Goal: Transaction & Acquisition: Purchase product/service

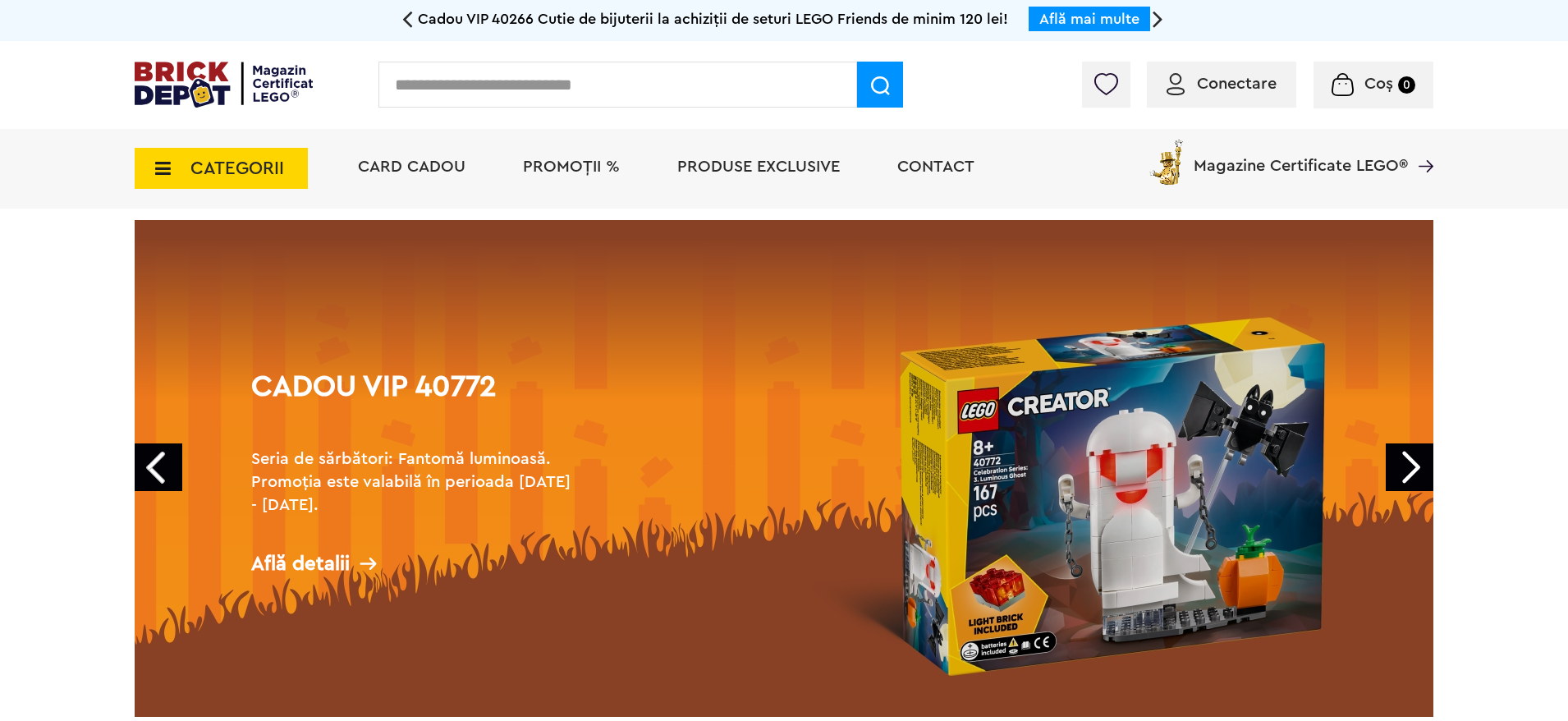
click at [219, 166] on span "CATEGORII" at bounding box center [237, 168] width 94 height 18
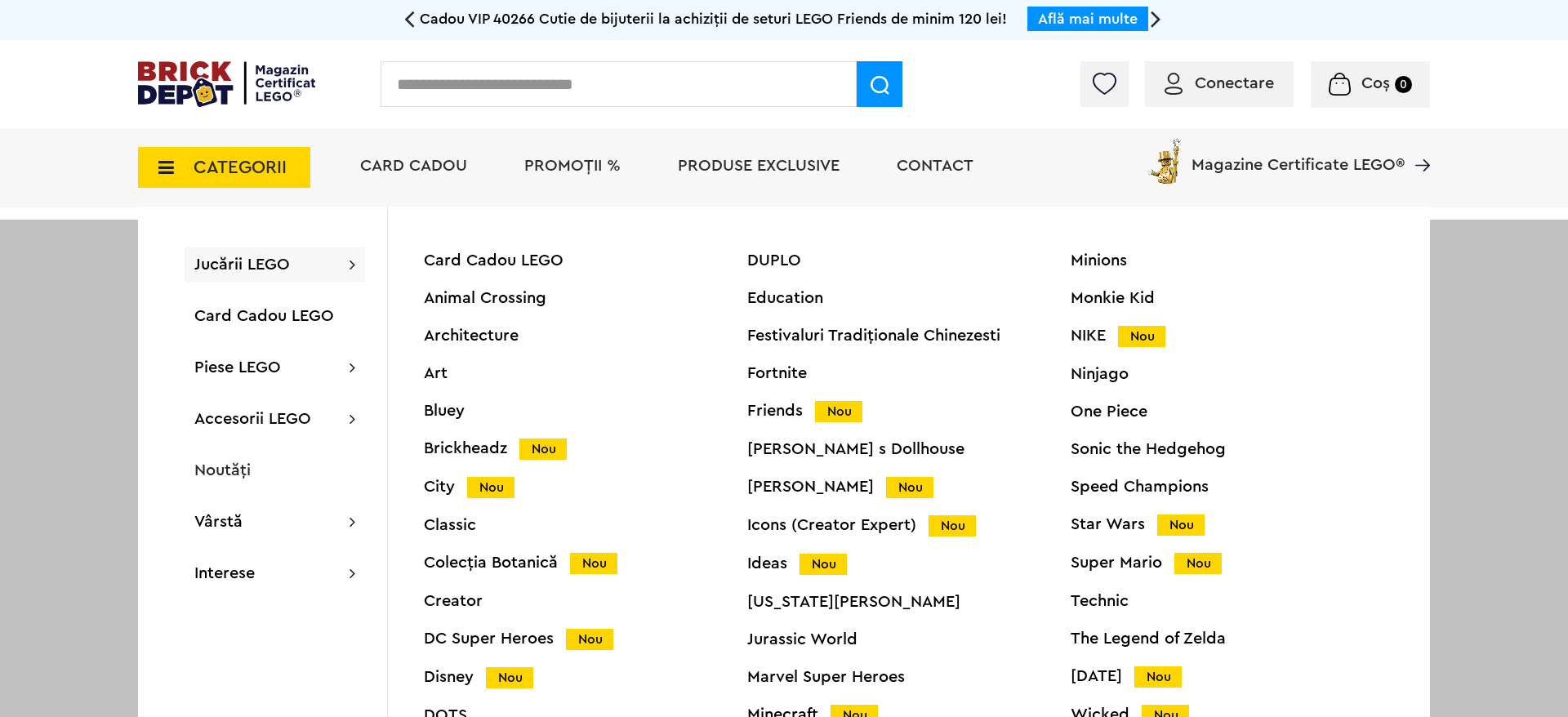
click at [1131, 533] on div "Star Wars Nou" at bounding box center [1232, 524] width 323 height 18
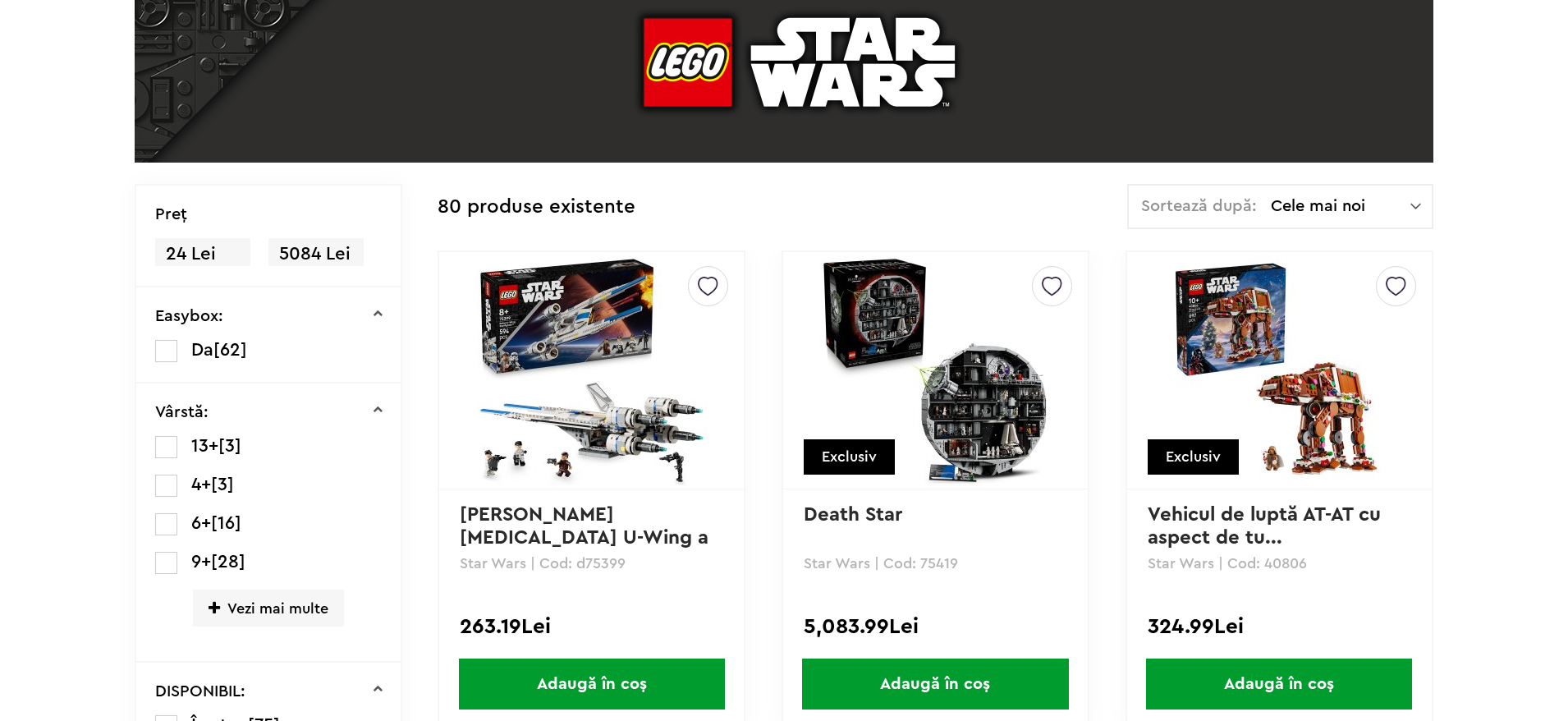
scroll to position [288, 0]
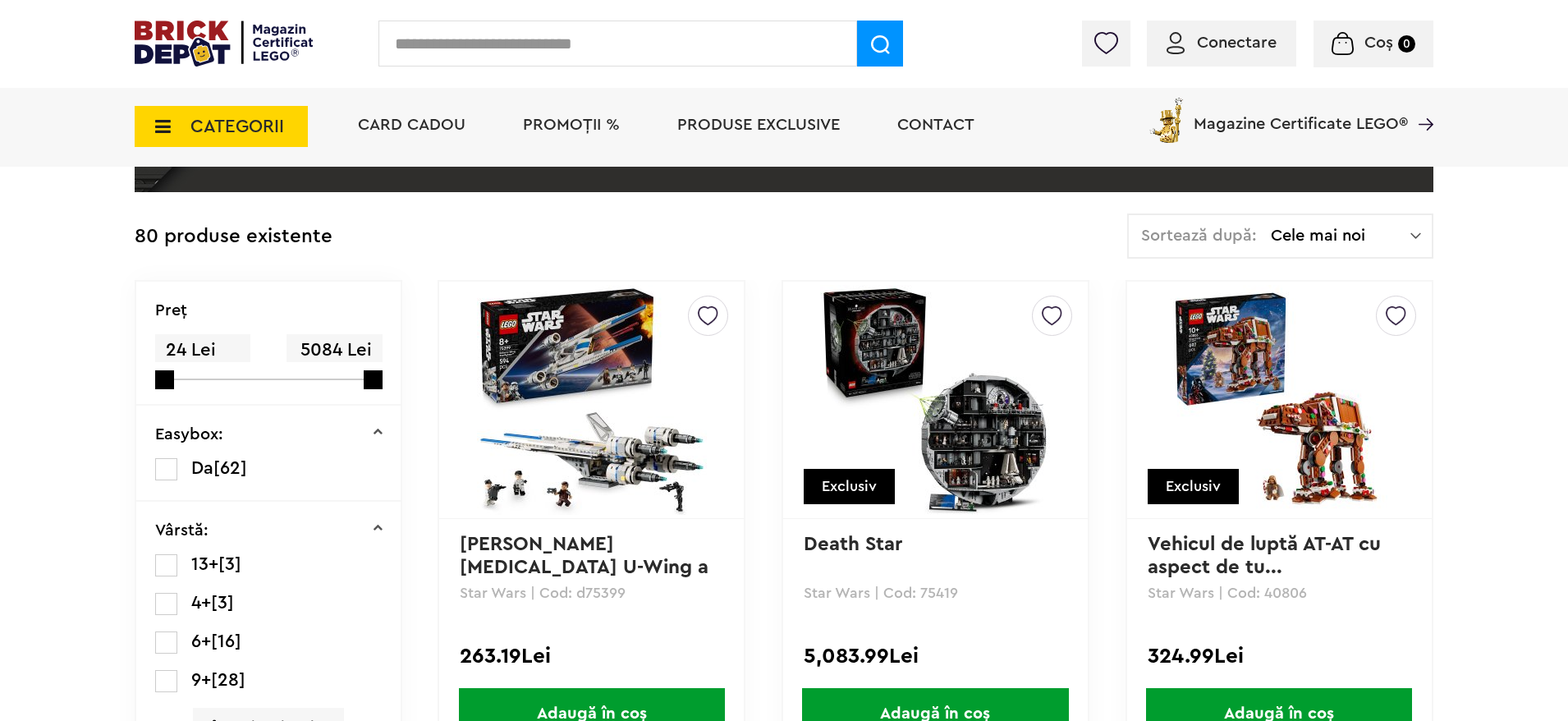
click at [982, 424] on img at bounding box center [935, 400] width 230 height 230
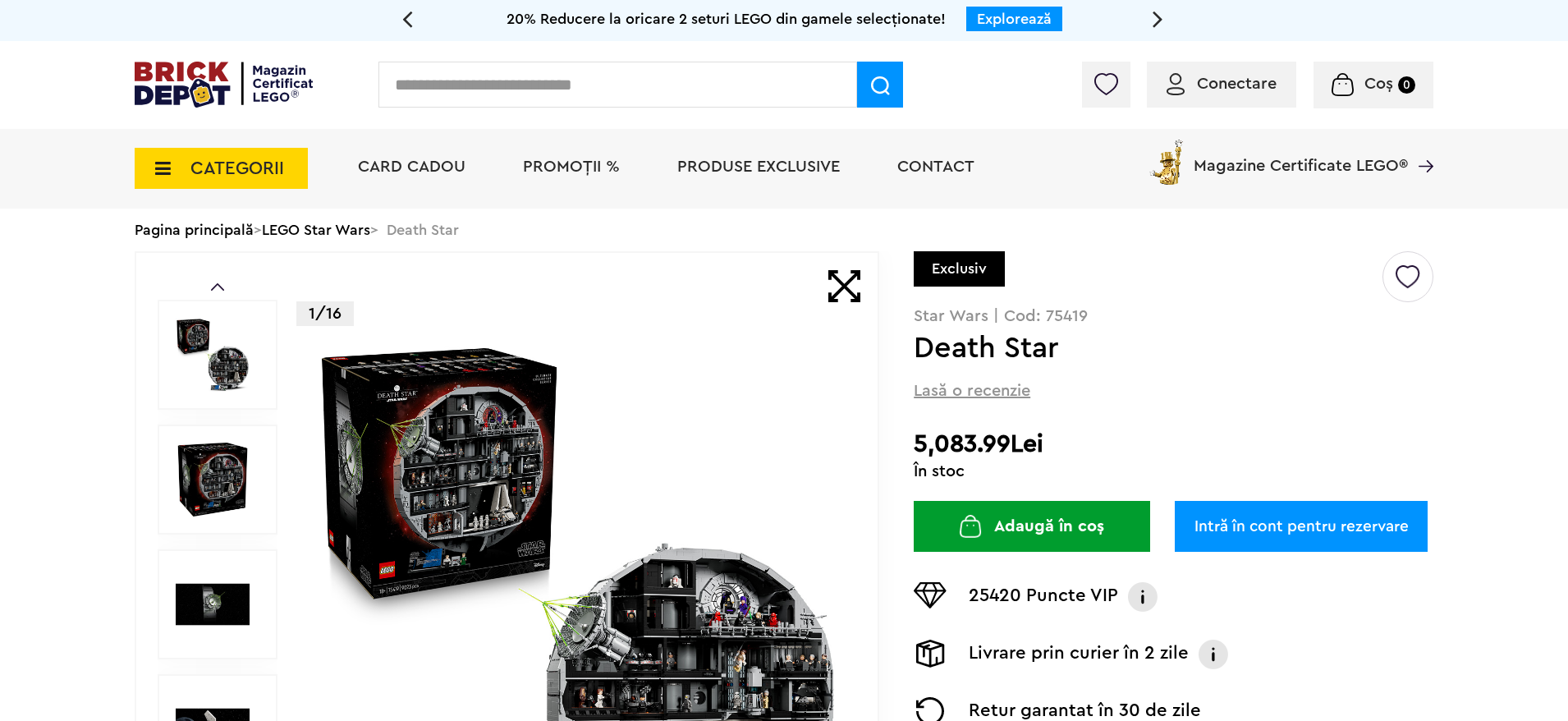
click at [1081, 543] on button "Adaugă în coș" at bounding box center [1032, 526] width 237 height 51
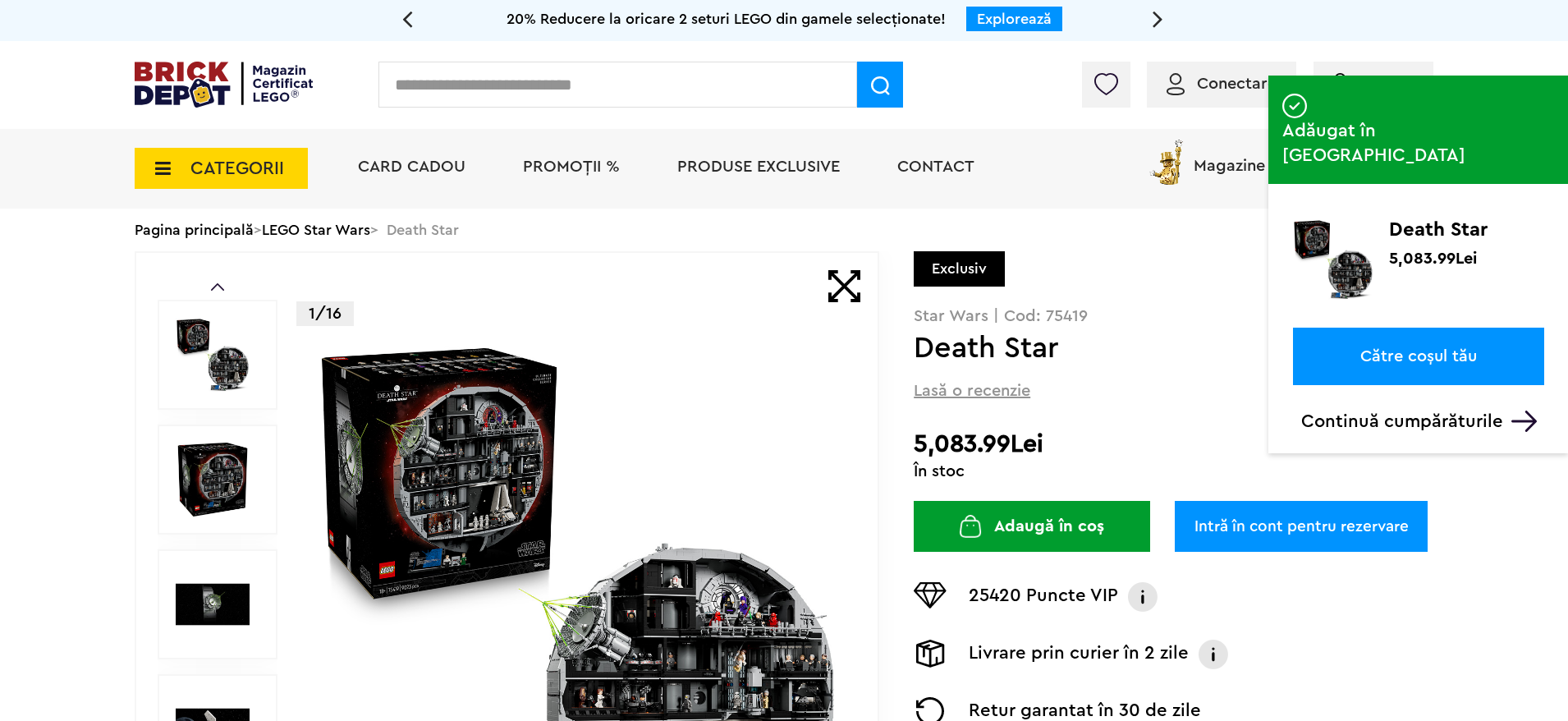
click at [1172, 273] on div "Exclusiv" at bounding box center [1173, 279] width 520 height 57
click at [1521, 411] on img at bounding box center [1523, 421] width 25 height 21
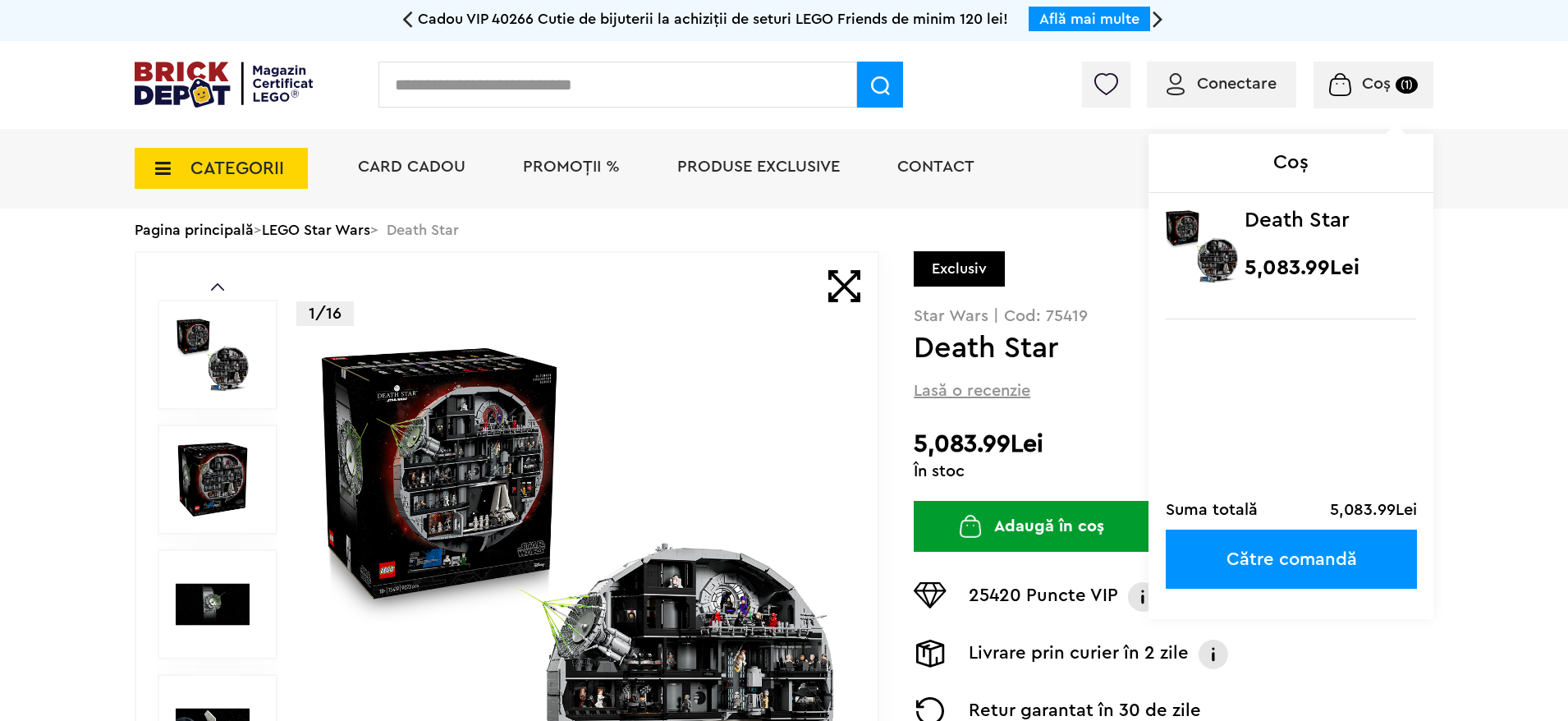
click at [1389, 98] on div "Coș (1) Coș Death Star 5,083.99Lei Suma totală 5,083.99Lei Către comandă" at bounding box center [1373, 85] width 120 height 47
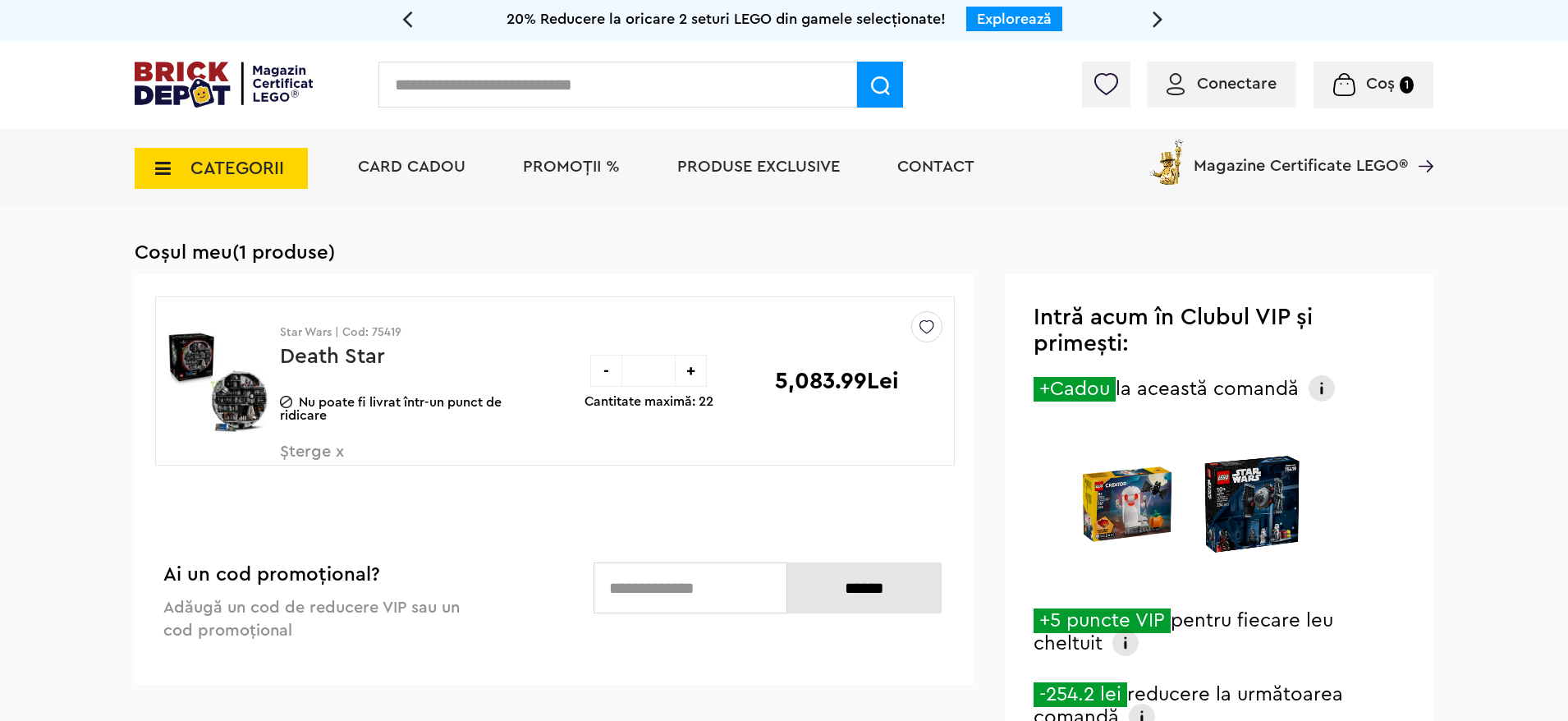
click at [308, 450] on span "Șterge x" at bounding box center [376, 461] width 193 height 35
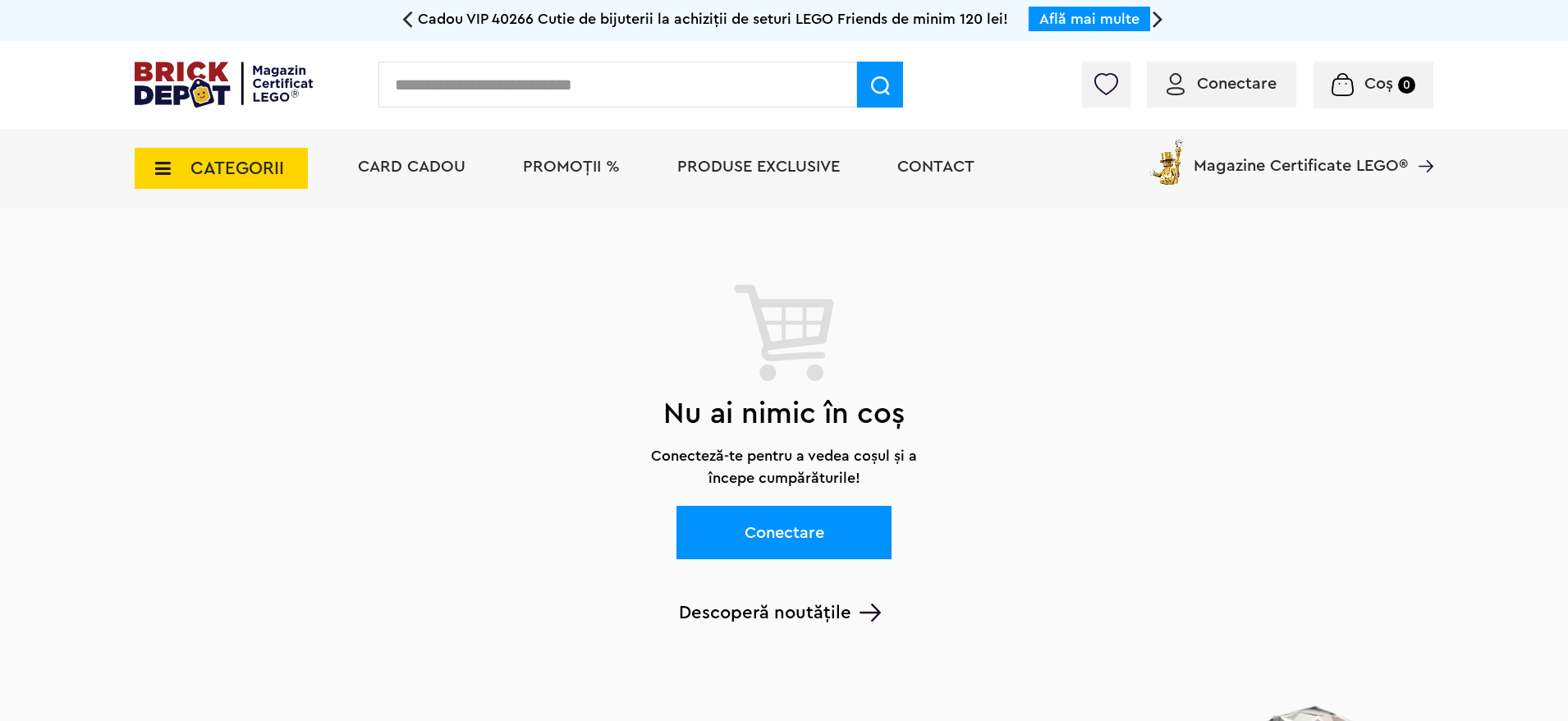
click at [447, 174] on span "Card Cadou" at bounding box center [412, 167] width 108 height 17
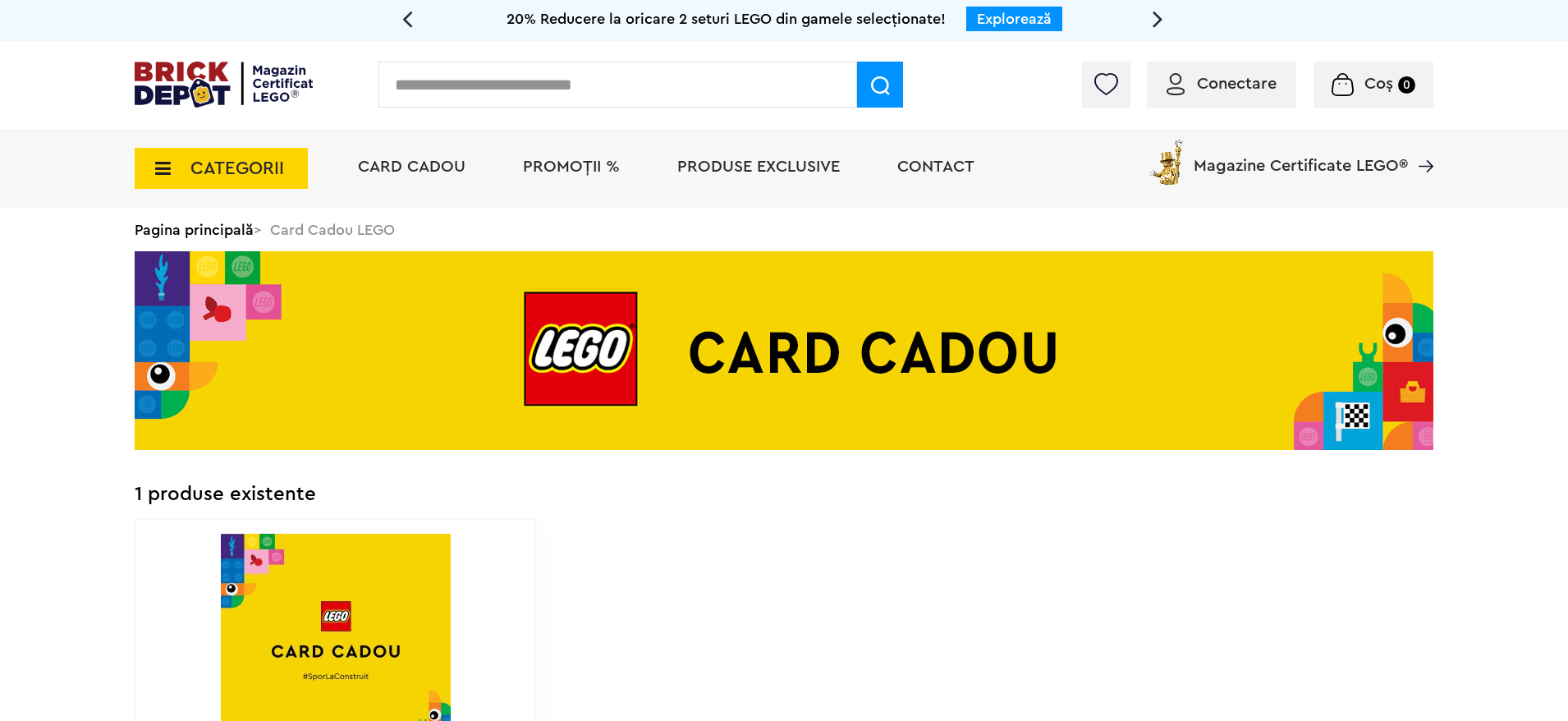
click at [405, 182] on li "Card Cadou" at bounding box center [412, 169] width 141 height 80
click at [453, 169] on span "Card Cadou" at bounding box center [412, 167] width 108 height 17
click at [214, 159] on span "CATEGORII" at bounding box center [237, 168] width 94 height 18
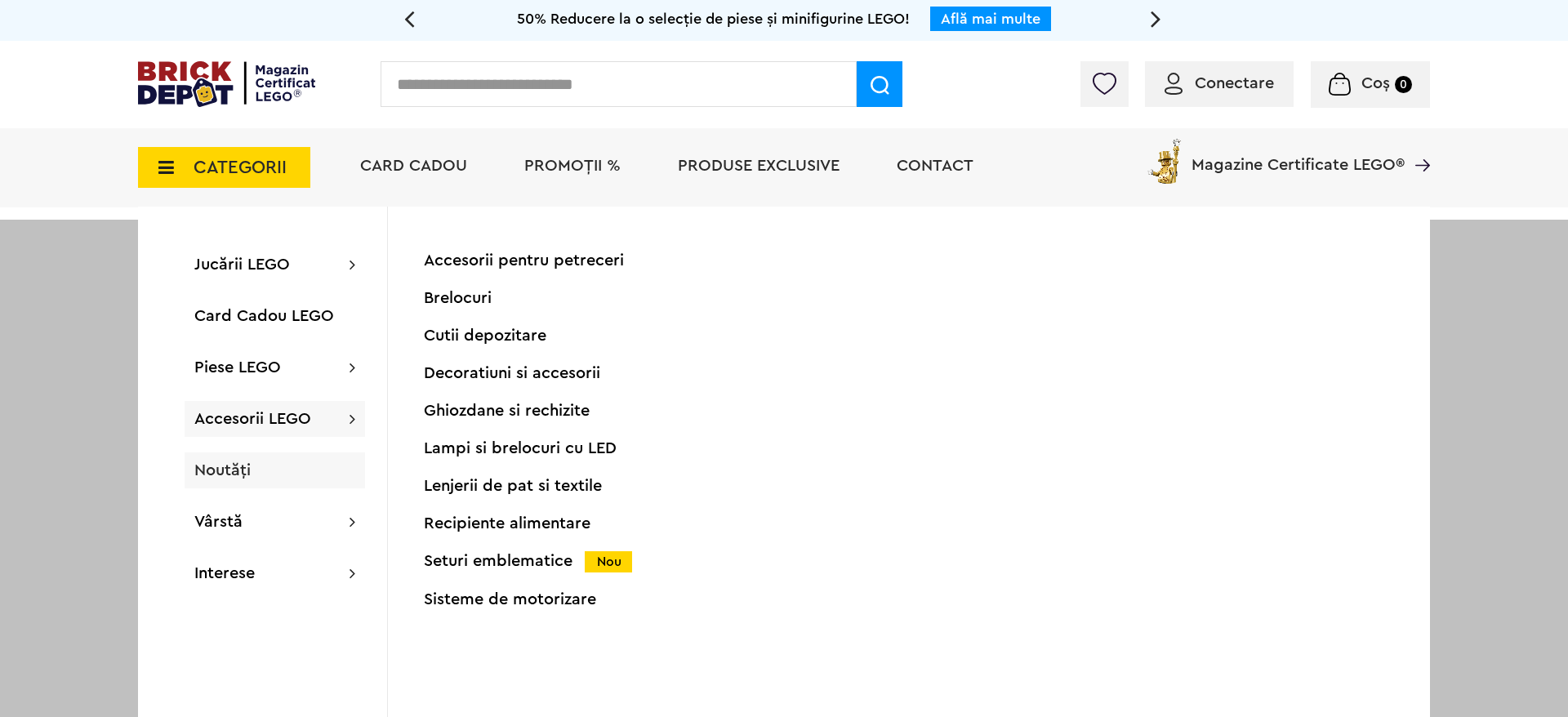
click at [259, 466] on div "Noutăți" at bounding box center [274, 470] width 181 height 36
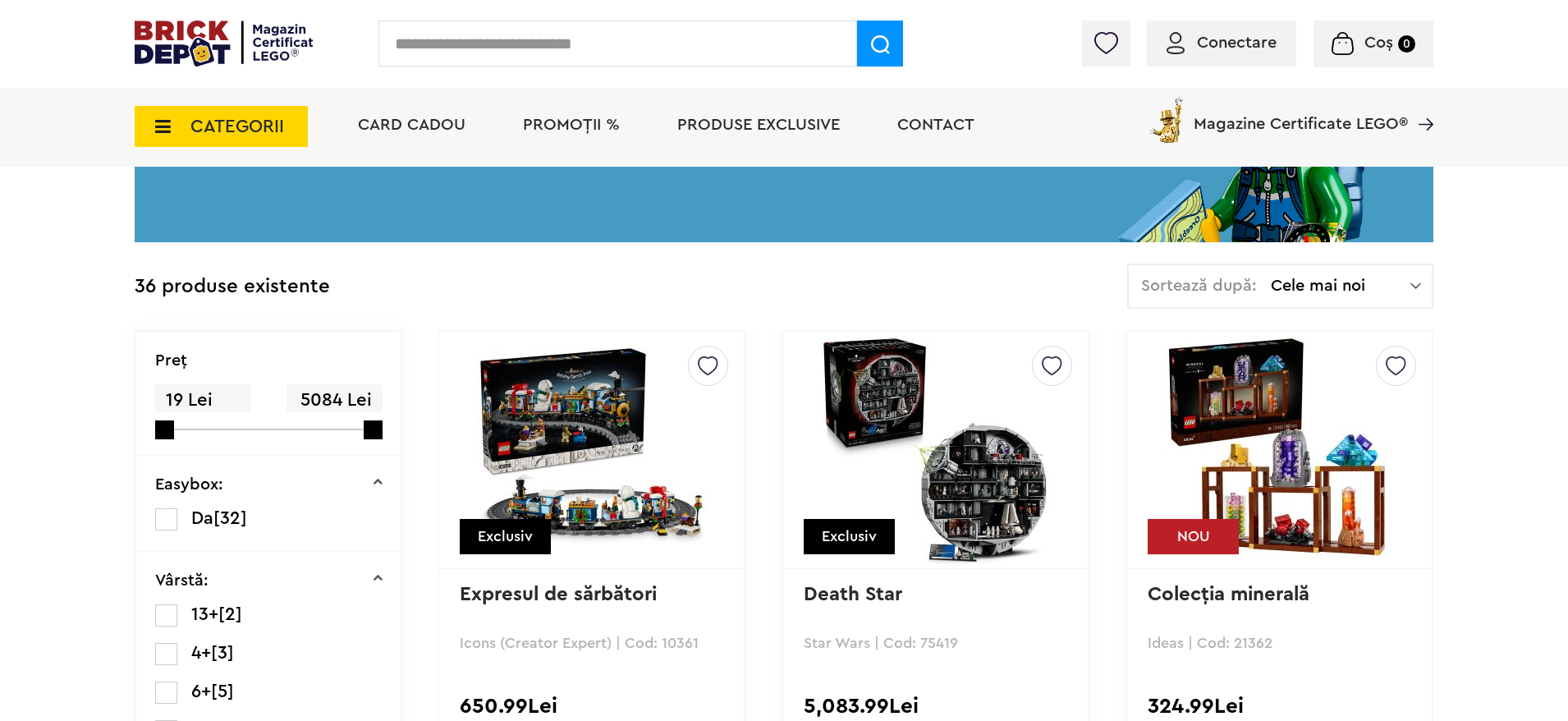
scroll to position [247, 0]
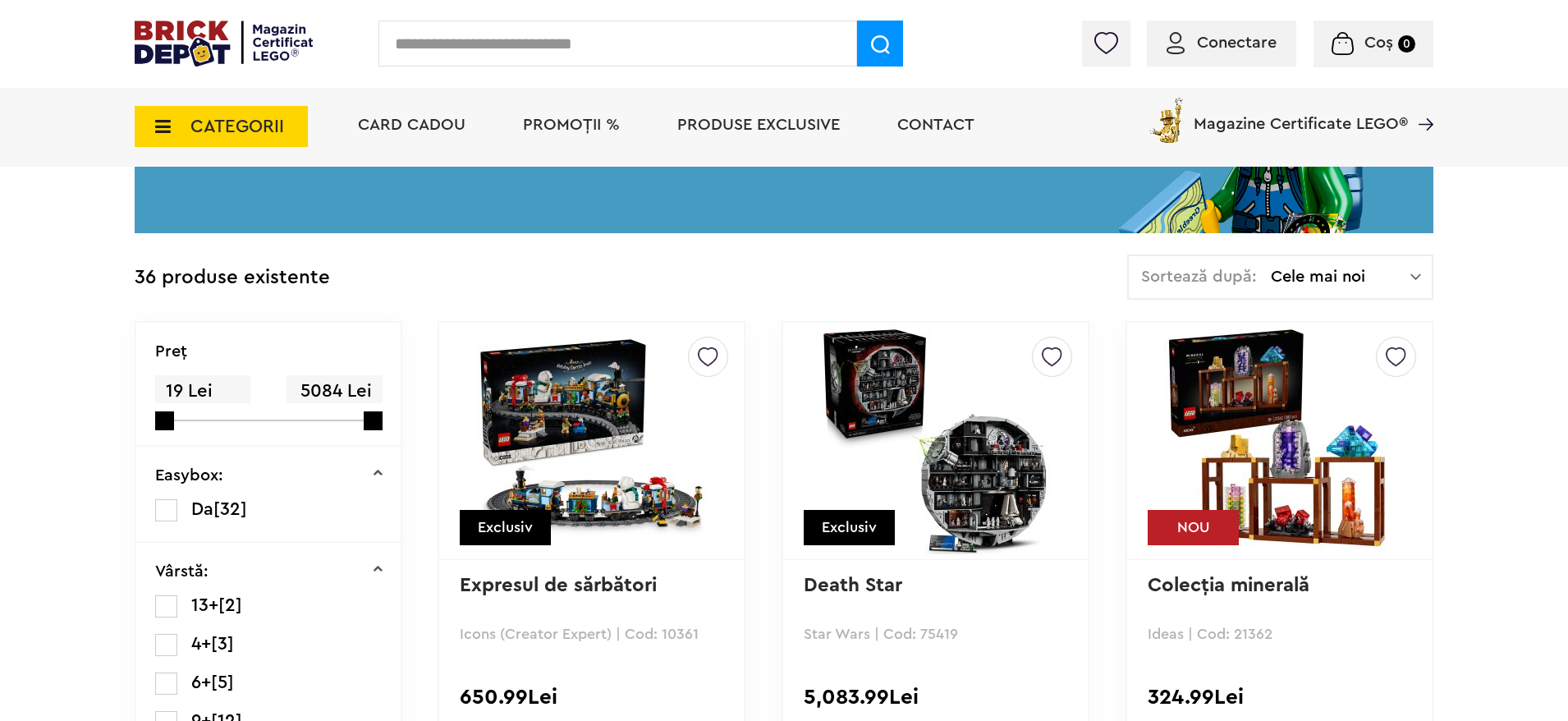
click at [1383, 276] on span "Cele mai noi" at bounding box center [1341, 277] width 140 height 17
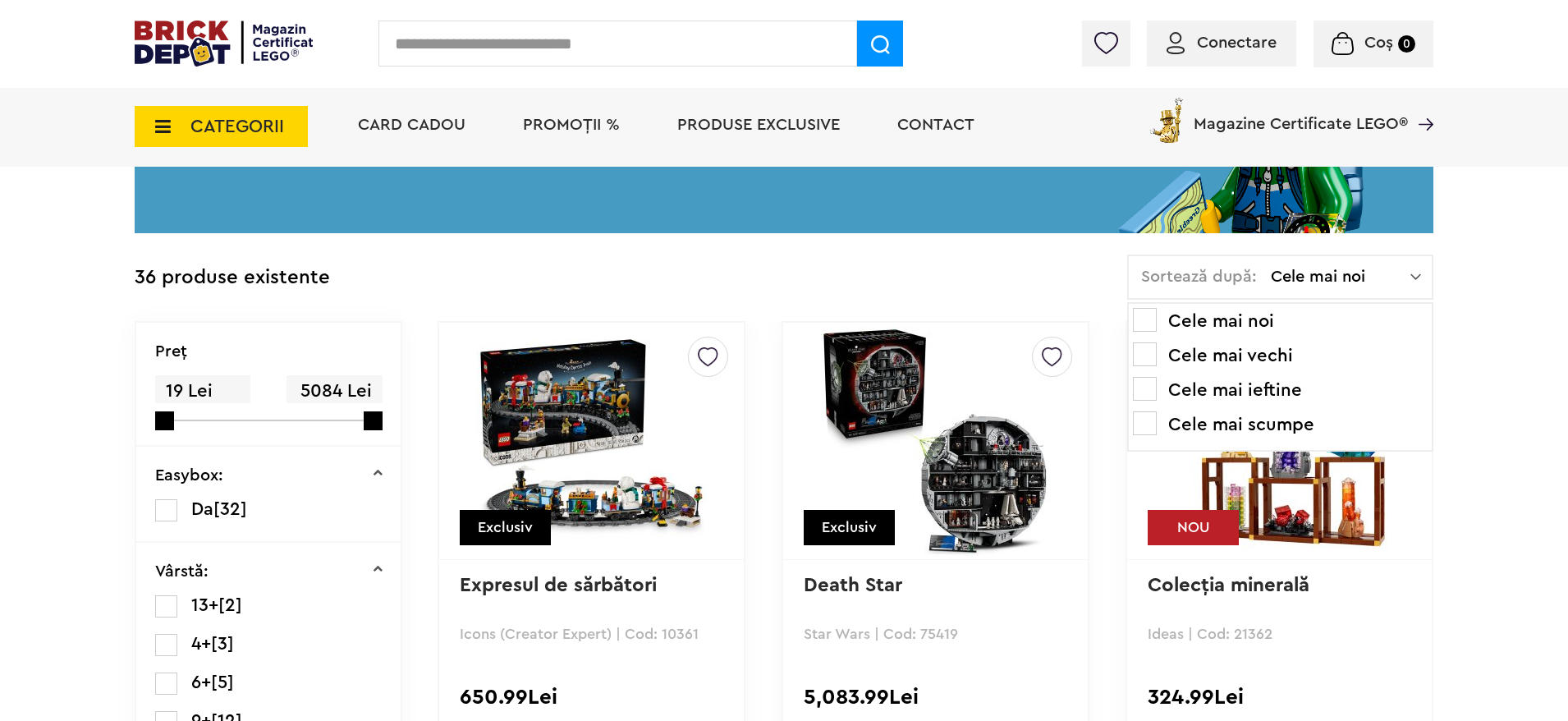
click at [1259, 419] on li "Cele mai scumpe" at bounding box center [1280, 425] width 295 height 26
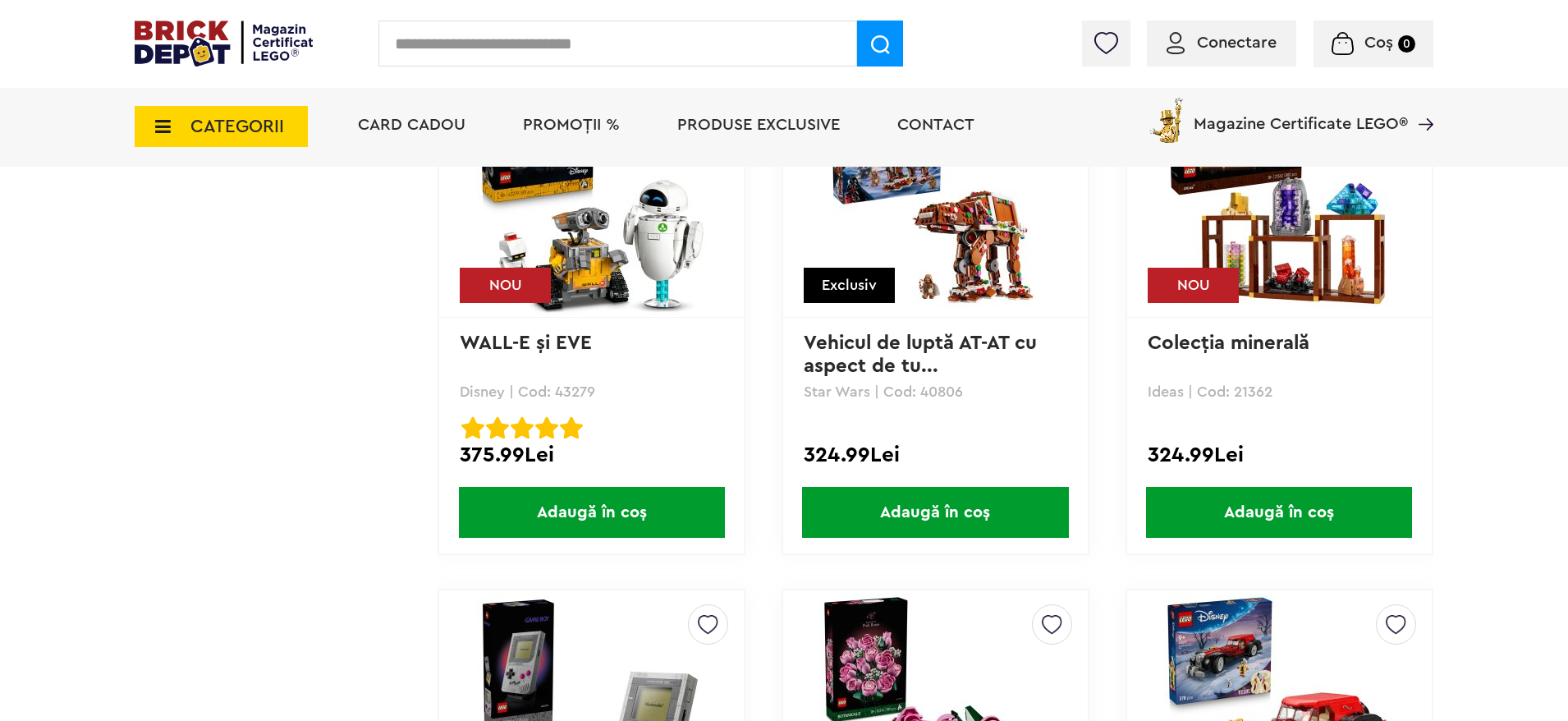
scroll to position [2957, 0]
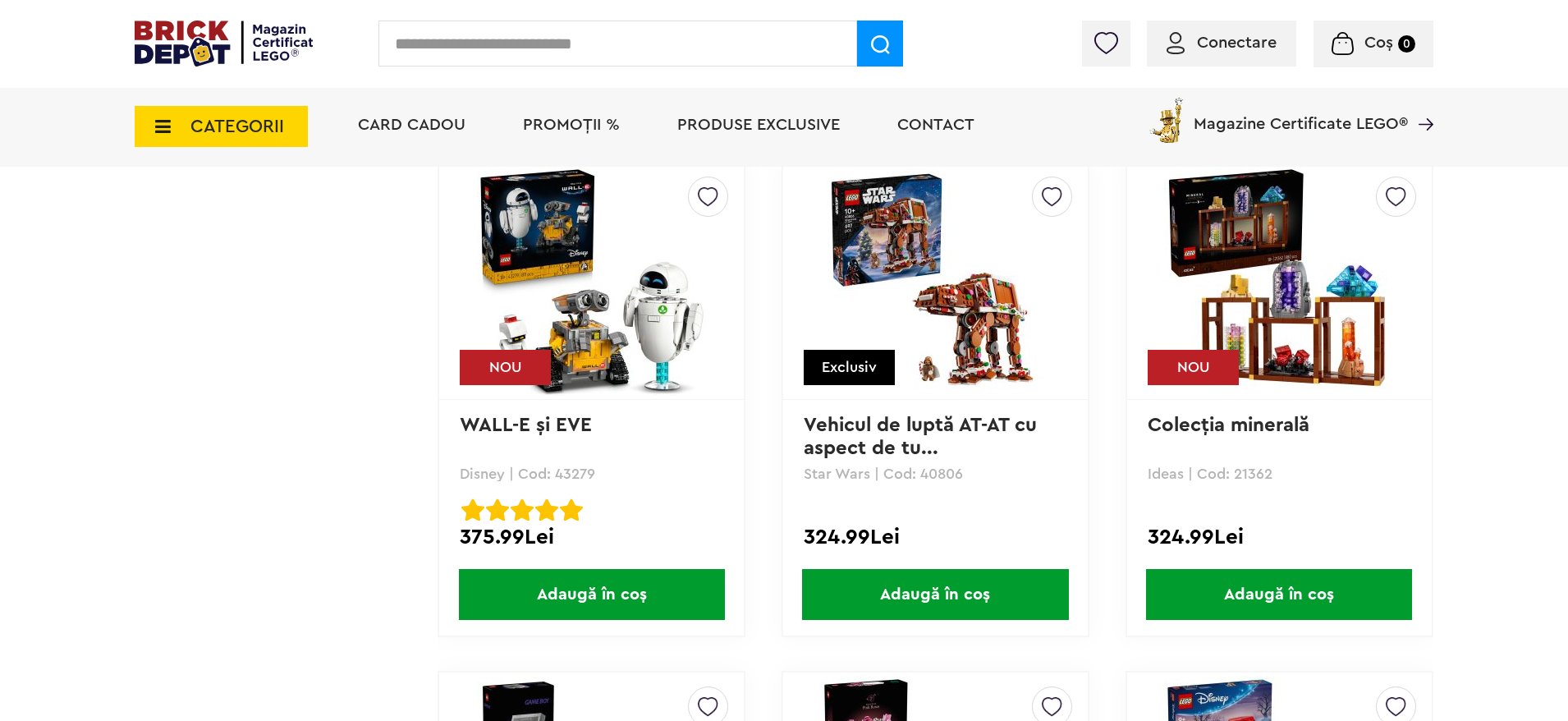
click at [1310, 337] on img at bounding box center [1278, 280] width 230 height 230
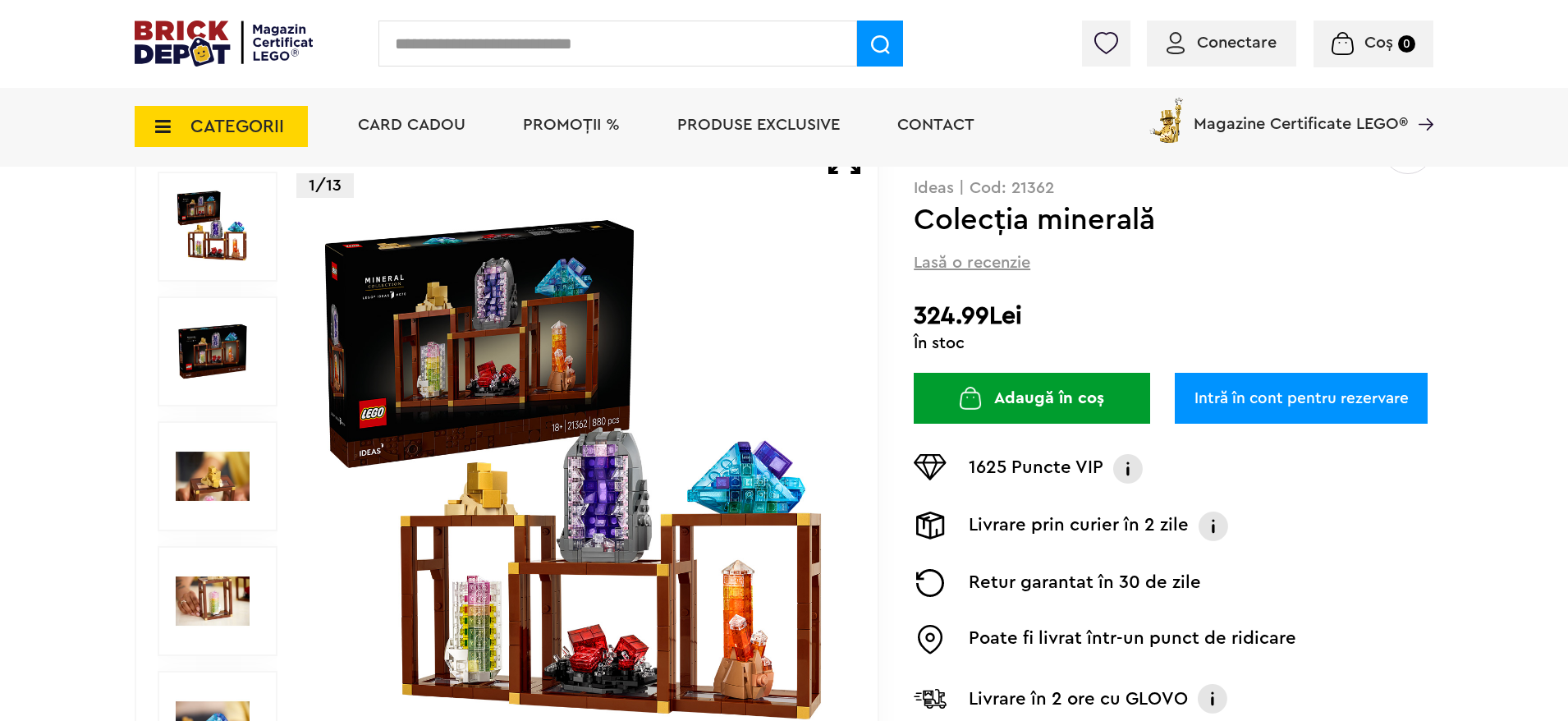
scroll to position [247, 0]
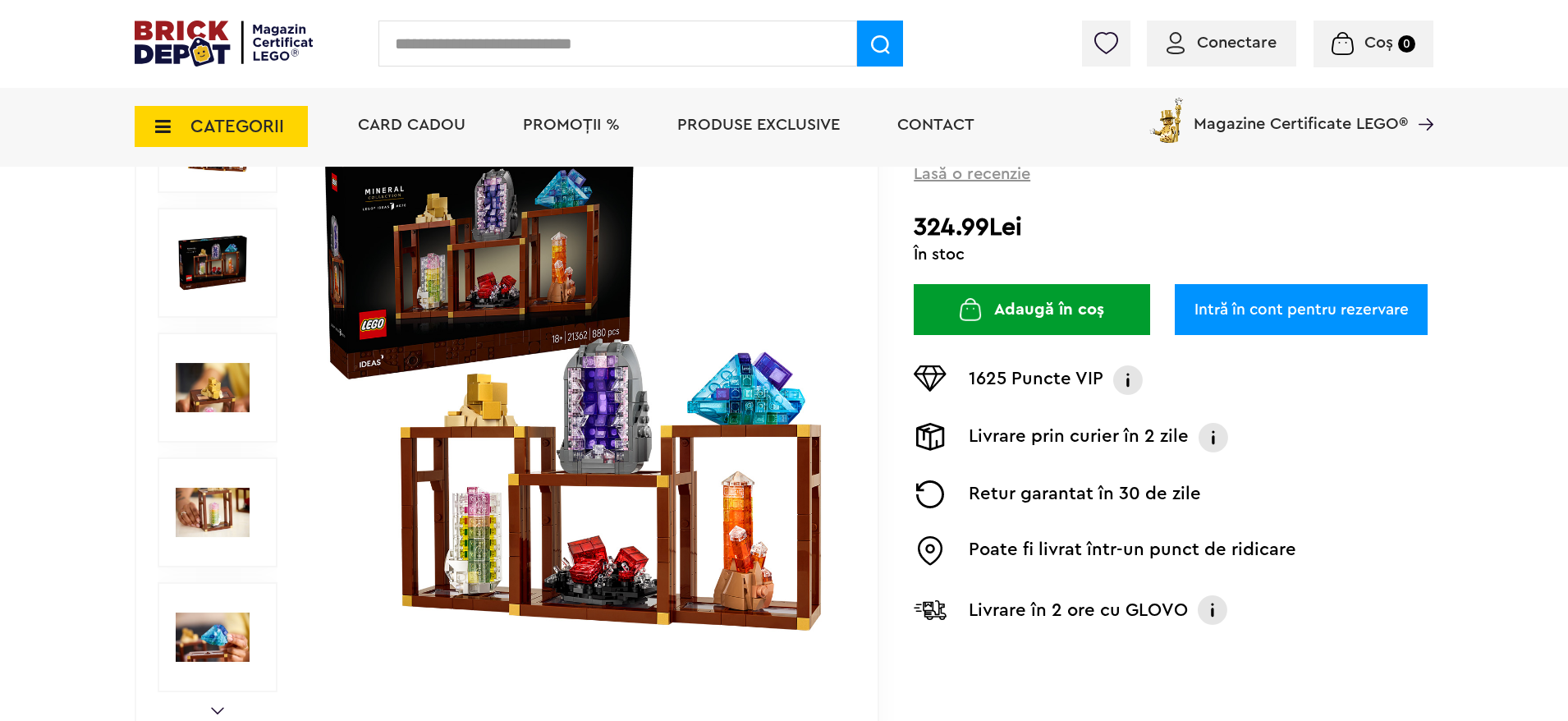
click at [635, 462] on img at bounding box center [578, 388] width 529 height 529
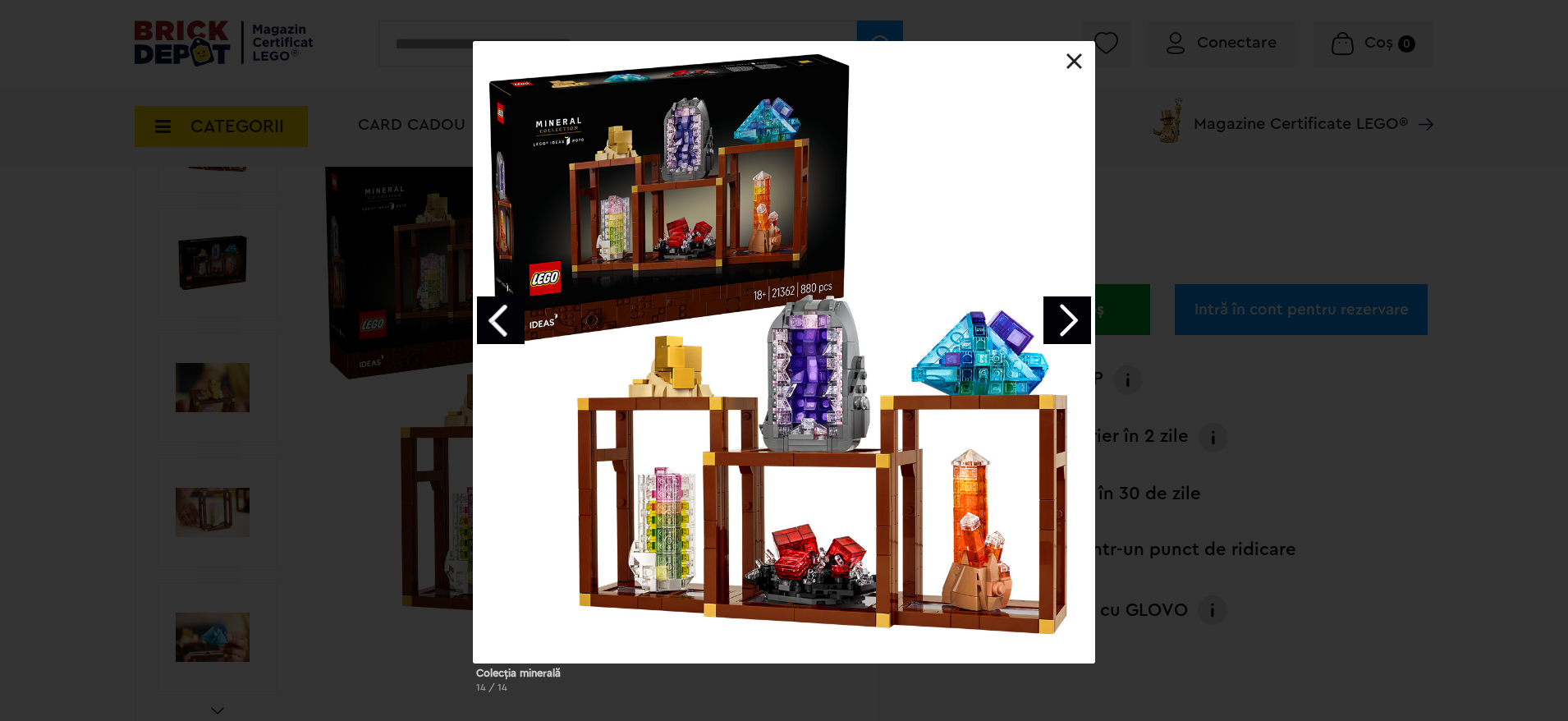
click at [1063, 314] on link "Next image" at bounding box center [1067, 320] width 47 height 48
click at [1073, 52] on div at bounding box center [784, 352] width 622 height 622
click at [1073, 61] on link at bounding box center [1075, 61] width 17 height 17
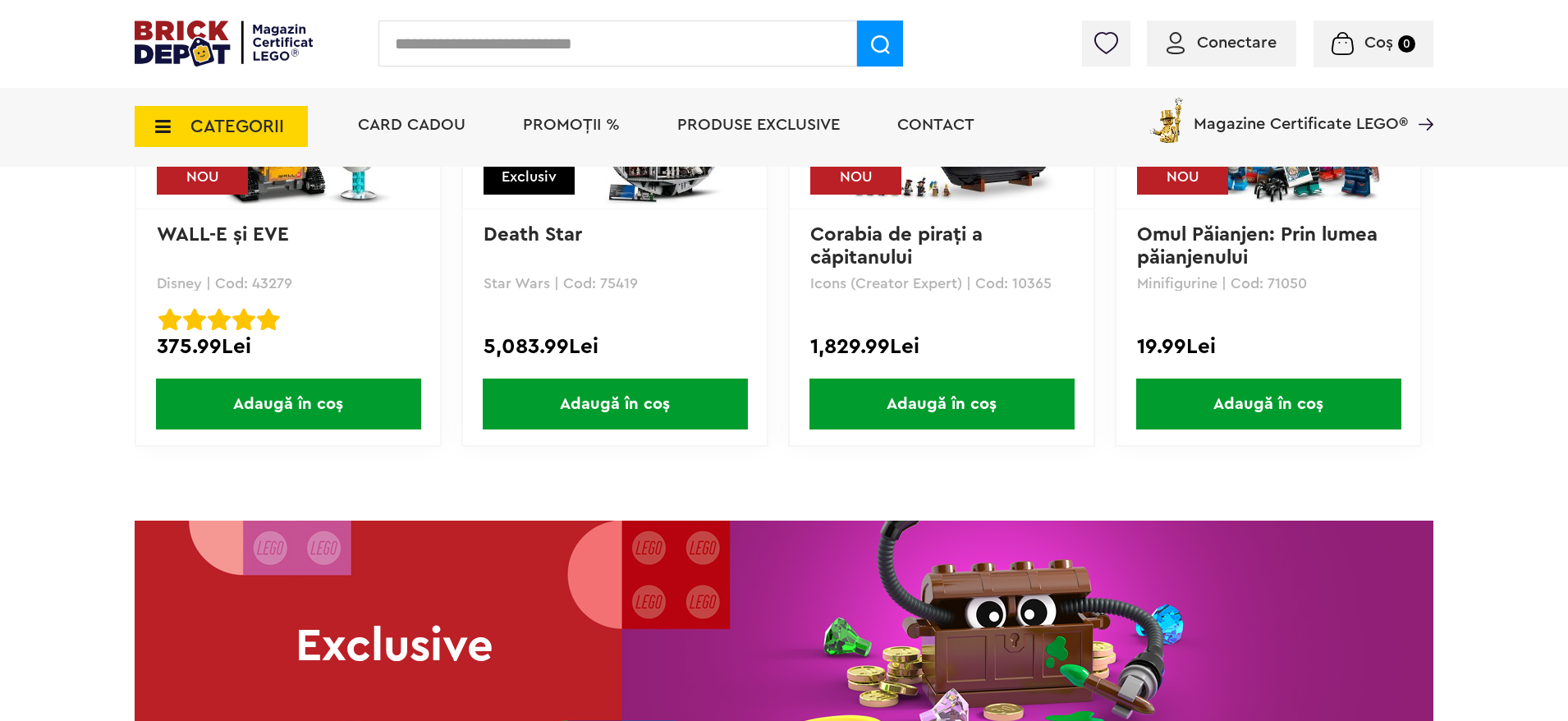
scroll to position [2711, 0]
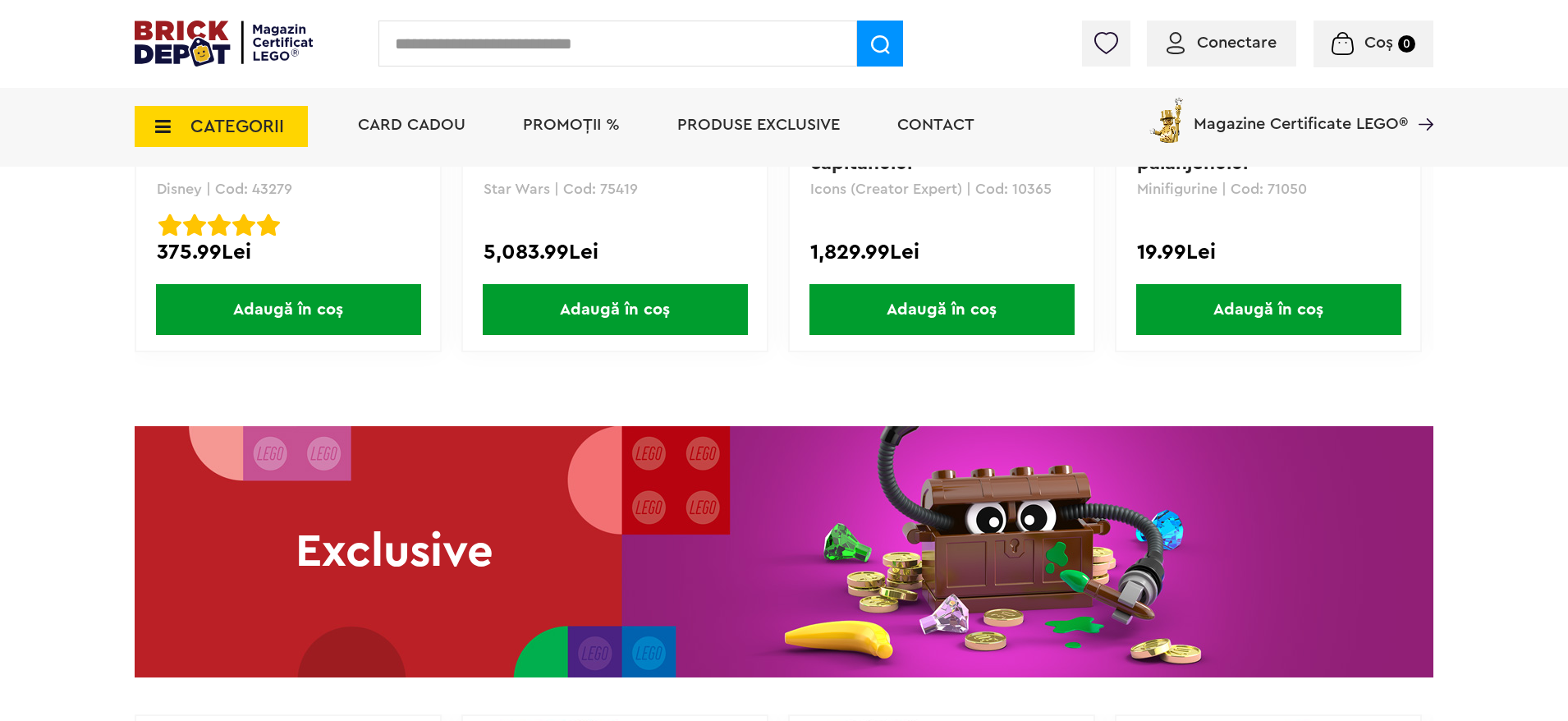
drag, startPoint x: 0, startPoint y: 0, endPoint x: 421, endPoint y: 397, distance: 578.7
